Goal: Entertainment & Leisure: Consume media (video, audio)

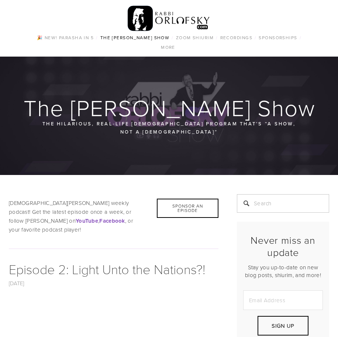
scroll to position [186, 0]
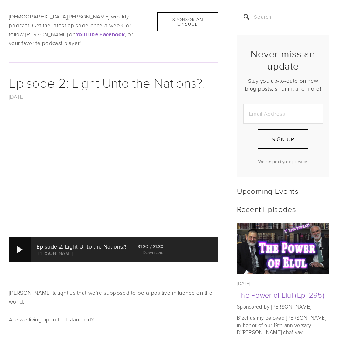
click at [18, 246] on div at bounding box center [20, 249] width 6 height 7
click at [19, 246] on div at bounding box center [20, 249] width 6 height 7
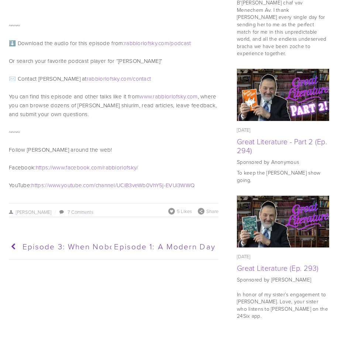
scroll to position [556, 0]
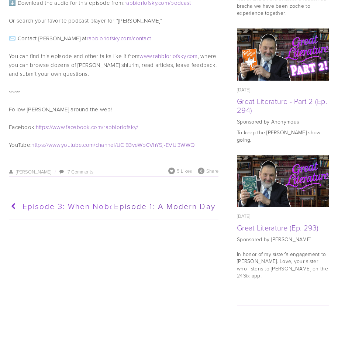
click at [71, 200] on span "Episode 3: When Nobody Cares" at bounding box center [87, 205] width 129 height 11
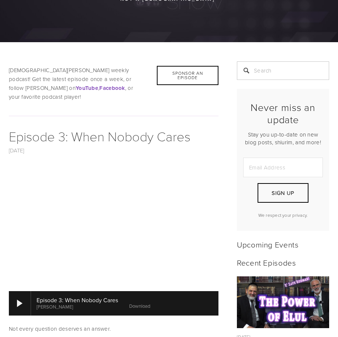
scroll to position [222, 0]
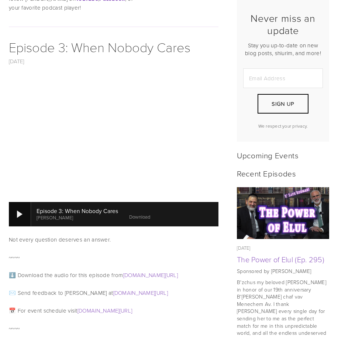
click at [18, 210] on div at bounding box center [20, 213] width 6 height 7
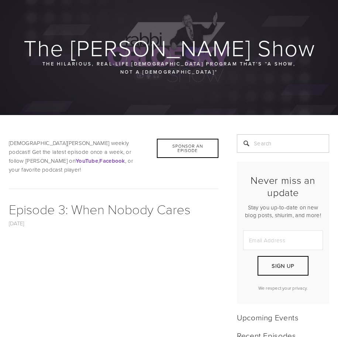
scroll to position [0, 0]
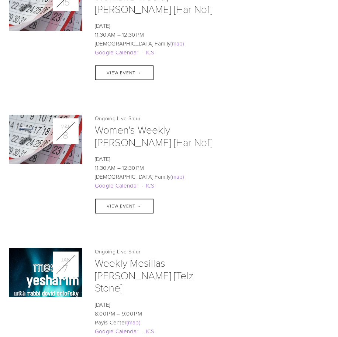
scroll to position [1774, 0]
